Goal: Ask a question

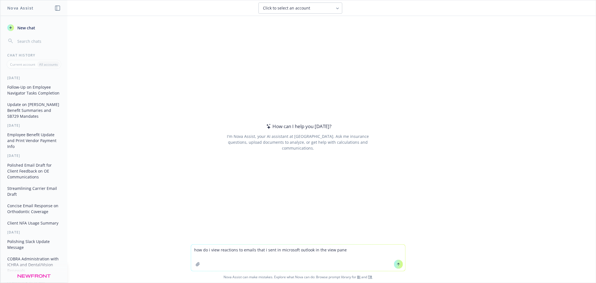
type textarea "how do i view reactions to emails that i sent in microsoft outlook in the view …"
